Goal: Transaction & Acquisition: Purchase product/service

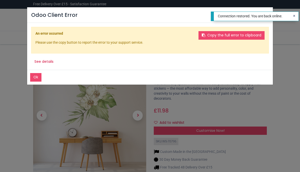
click at [38, 71] on footer "Ok" at bounding box center [150, 77] width 246 height 15
click at [39, 77] on button "Ok" at bounding box center [35, 77] width 11 height 9
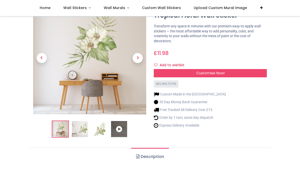
scroll to position [26, 0]
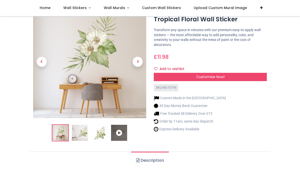
click at [140, 66] on span "Next" at bounding box center [138, 62] width 10 height 10
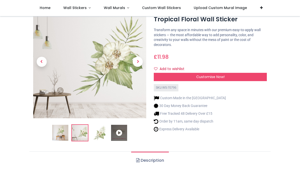
click at [140, 62] on span "Next" at bounding box center [138, 62] width 10 height 10
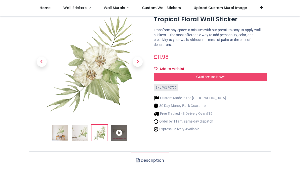
click at [141, 59] on span "Next" at bounding box center [138, 62] width 10 height 10
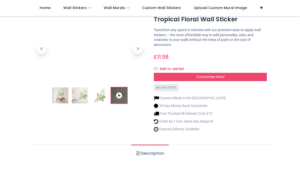
click at [113, 97] on icon at bounding box center [119, 96] width 16 height 16
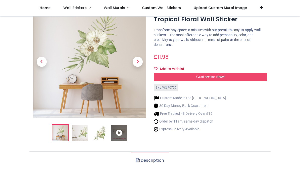
click at [142, 61] on span "Next" at bounding box center [138, 62] width 10 height 10
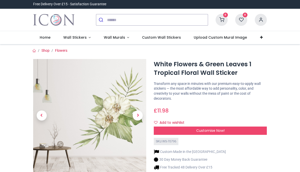
scroll to position [0, 0]
click at [78, 36] on span "Wall Stickers" at bounding box center [74, 37] width 23 height 5
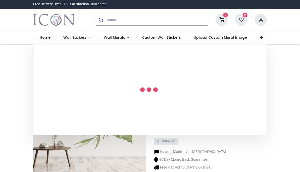
click at [105, 89] on div at bounding box center [150, 90] width 181 height 91
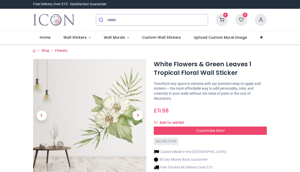
click at [76, 38] on span "Wall Stickers" at bounding box center [74, 37] width 23 height 5
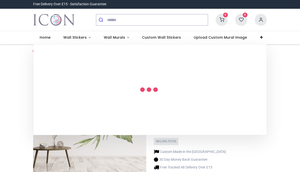
click at [116, 36] on span "Wall Murals" at bounding box center [114, 37] width 21 height 5
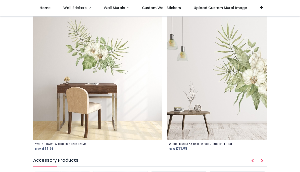
scroll to position [517, 0]
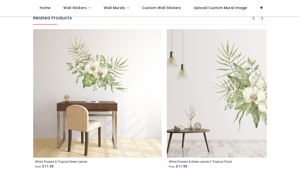
click at [214, 106] on img at bounding box center [231, 93] width 129 height 129
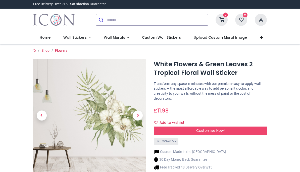
click at [135, 115] on span "Next" at bounding box center [138, 116] width 10 height 10
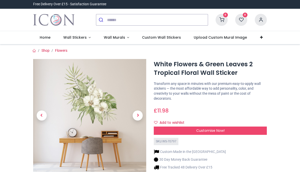
click at [138, 117] on span "Next" at bounding box center [138, 116] width 10 height 10
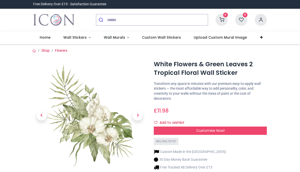
click at [137, 115] on span "Next" at bounding box center [138, 116] width 10 height 10
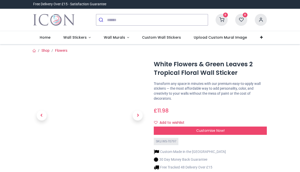
click at [142, 114] on span "Next" at bounding box center [138, 116] width 10 height 10
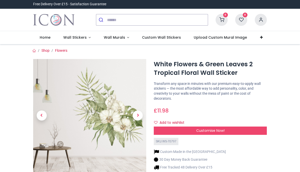
click at [87, 33] on link "Wall Stickers" at bounding box center [77, 37] width 40 height 13
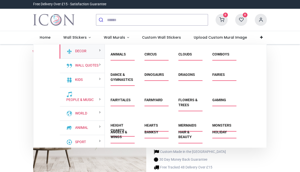
scroll to position [230, 0]
click at [187, 103] on link "Flowers & Trees" at bounding box center [188, 102] width 19 height 9
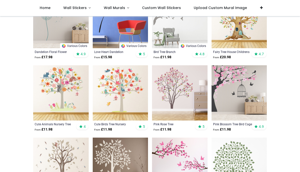
scroll to position [0, 284]
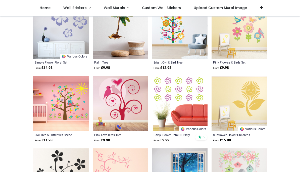
scroll to position [1500, 0]
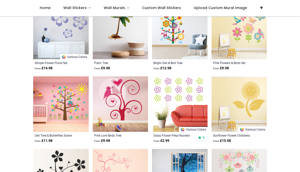
click at [132, 6] on link "Wall Murals" at bounding box center [116, 8] width 38 height 16
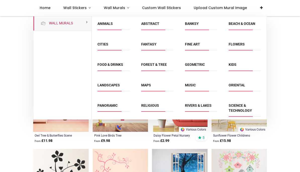
scroll to position [0, 0]
click at [240, 42] on link "Flowers" at bounding box center [237, 44] width 16 height 4
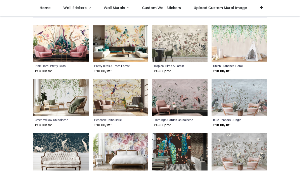
scroll to position [101, 0]
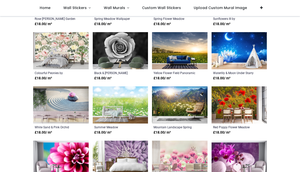
scroll to position [1187, 0]
